Goal: Communication & Community: Connect with others

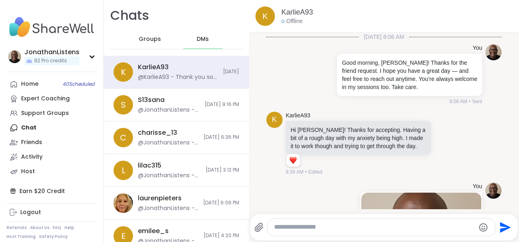
scroll to position [2829, 0]
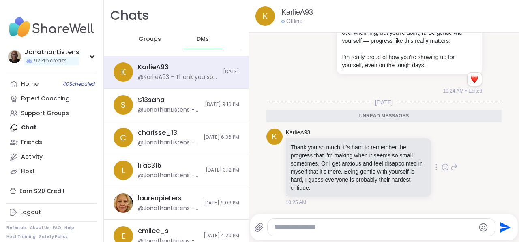
click at [435, 169] on icon at bounding box center [436, 167] width 2 height 6
click at [423, 182] on icon at bounding box center [426, 178] width 6 height 7
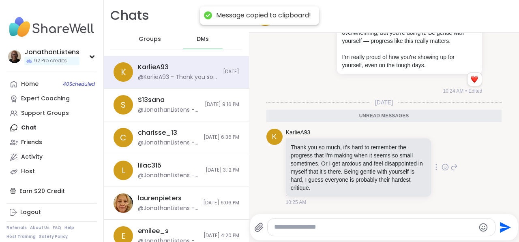
click at [433, 167] on div at bounding box center [436, 168] width 7 height 10
click at [423, 182] on icon at bounding box center [426, 178] width 6 height 7
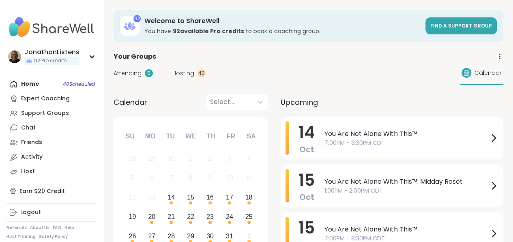
click at [40, 129] on link "Chat" at bounding box center [51, 128] width 90 height 15
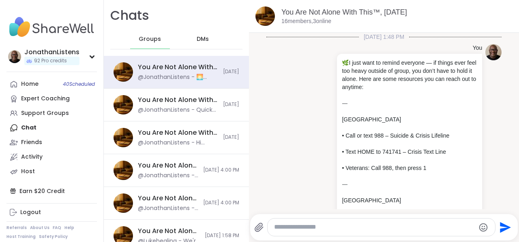
scroll to position [1160, 0]
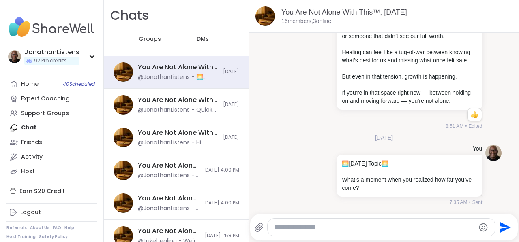
click at [197, 36] on span "DMs" at bounding box center [203, 39] width 12 height 8
